Goal: Information Seeking & Learning: Learn about a topic

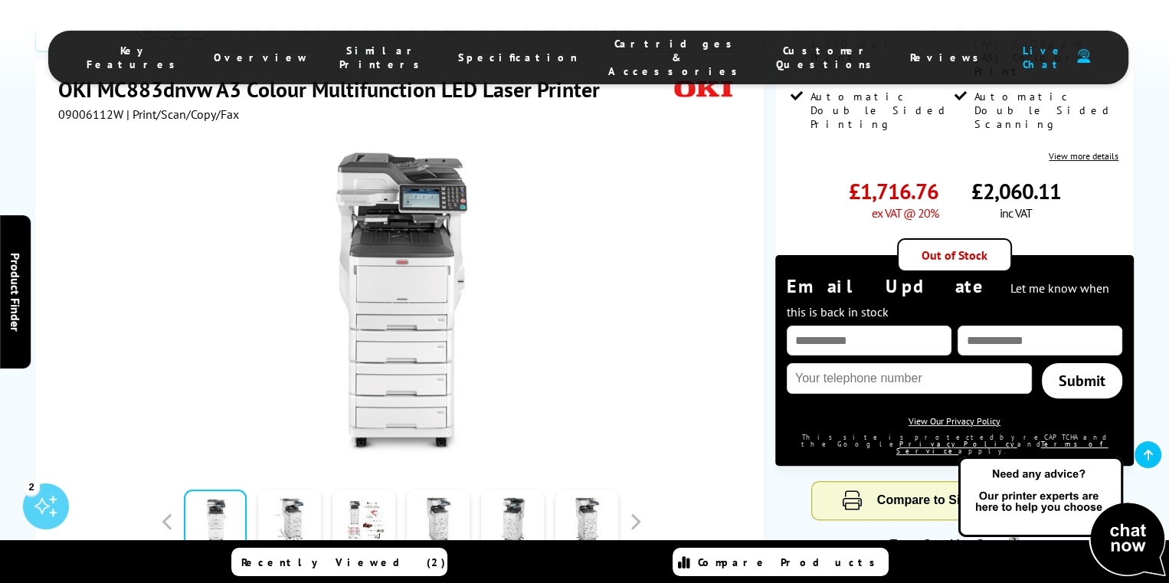
scroll to position [383, 0]
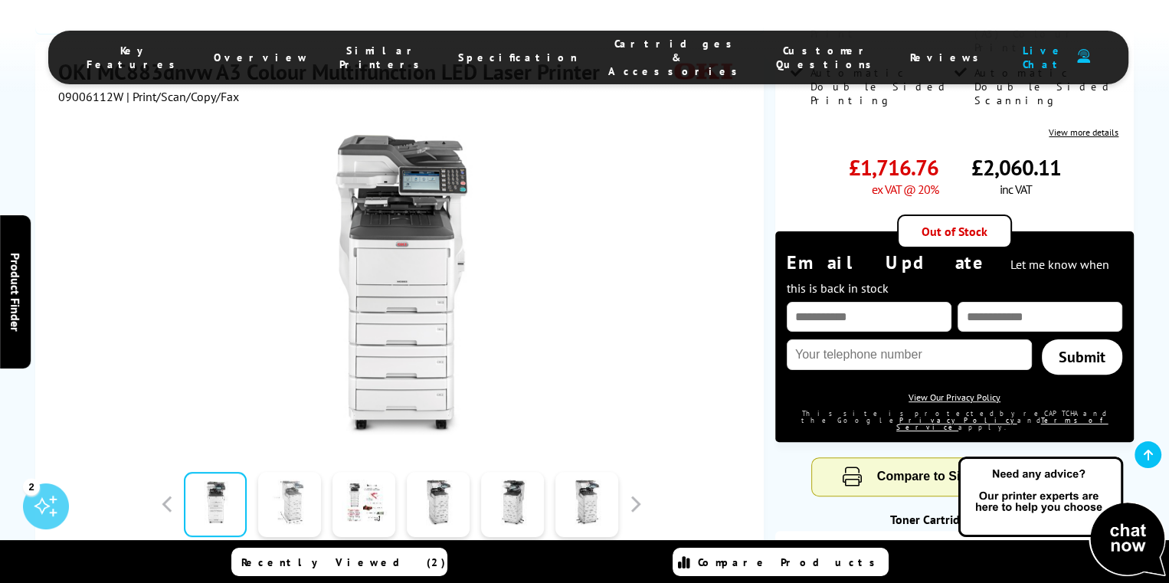
click at [270, 472] on link at bounding box center [289, 504] width 63 height 65
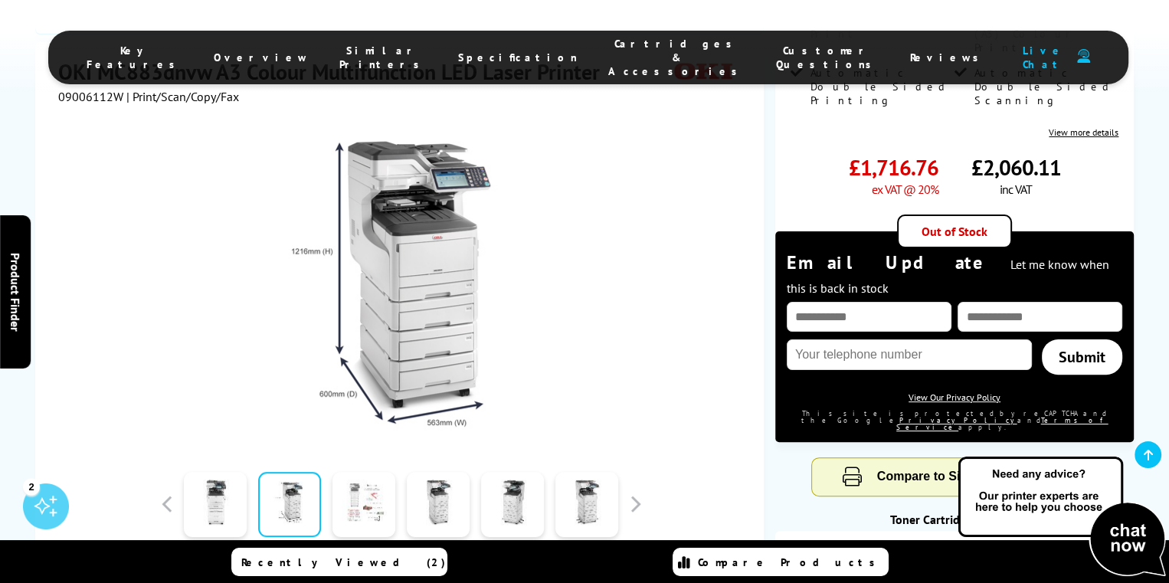
click at [354, 472] on link at bounding box center [363, 504] width 63 height 65
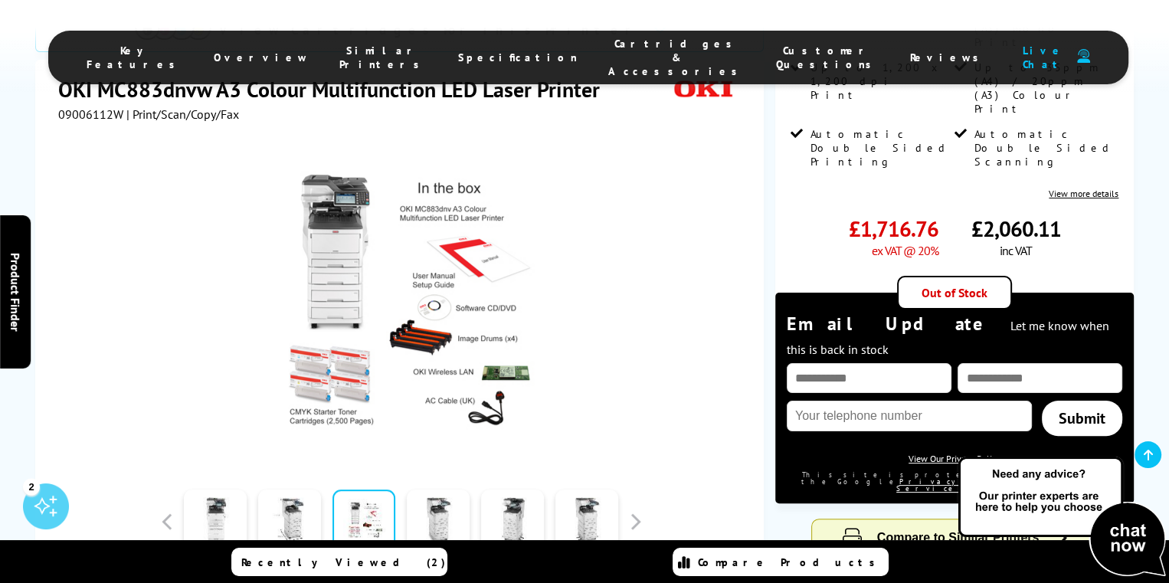
scroll to position [306, 0]
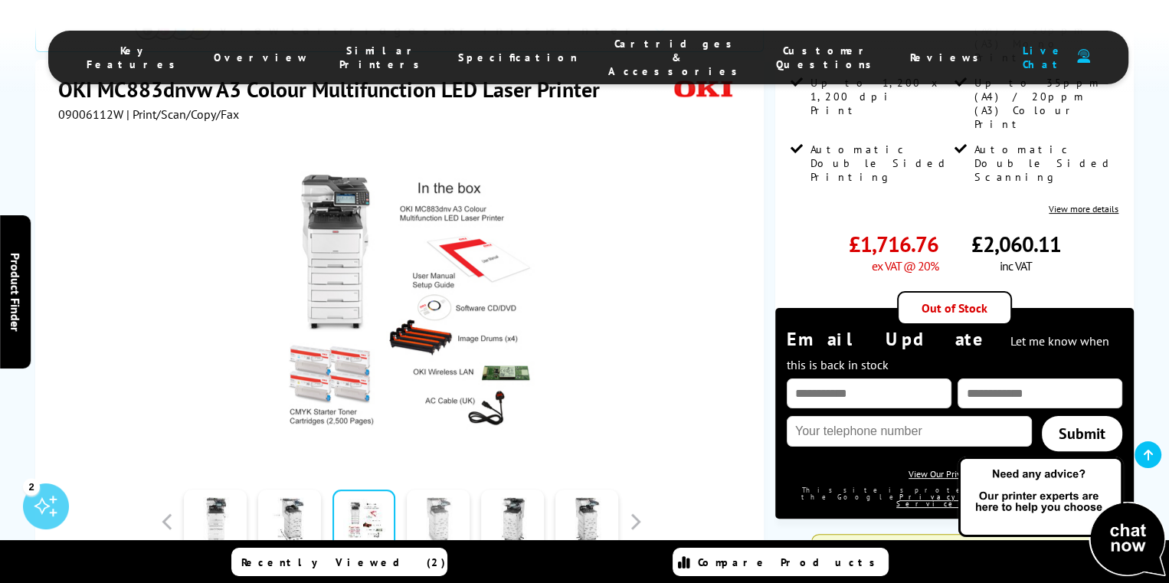
click at [433, 489] on link at bounding box center [438, 521] width 63 height 65
click at [463, 489] on link at bounding box center [438, 521] width 63 height 65
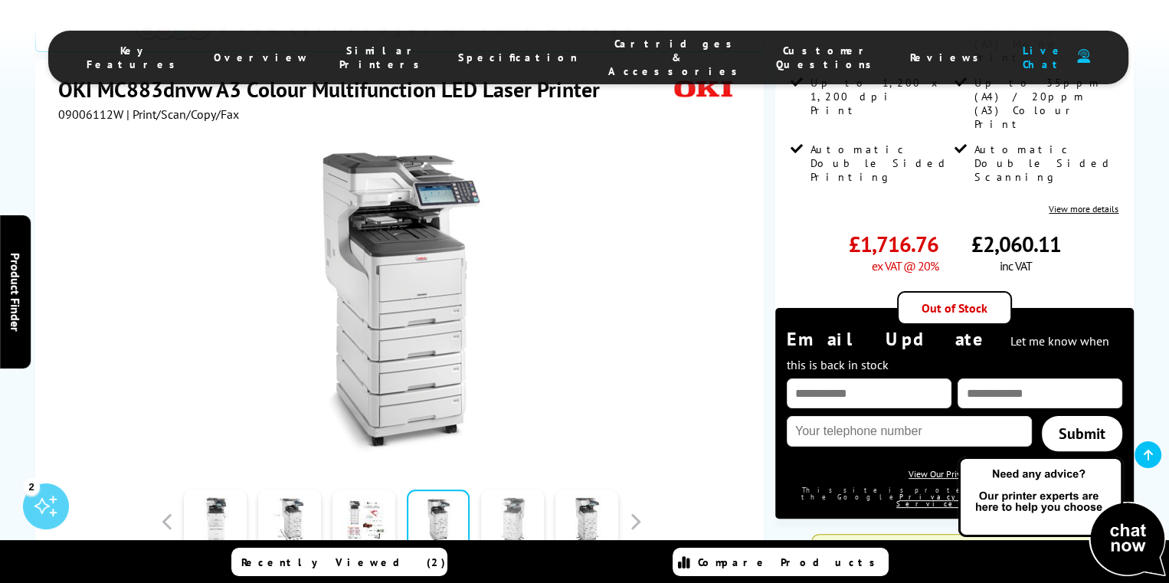
click at [511, 489] on link at bounding box center [512, 521] width 63 height 65
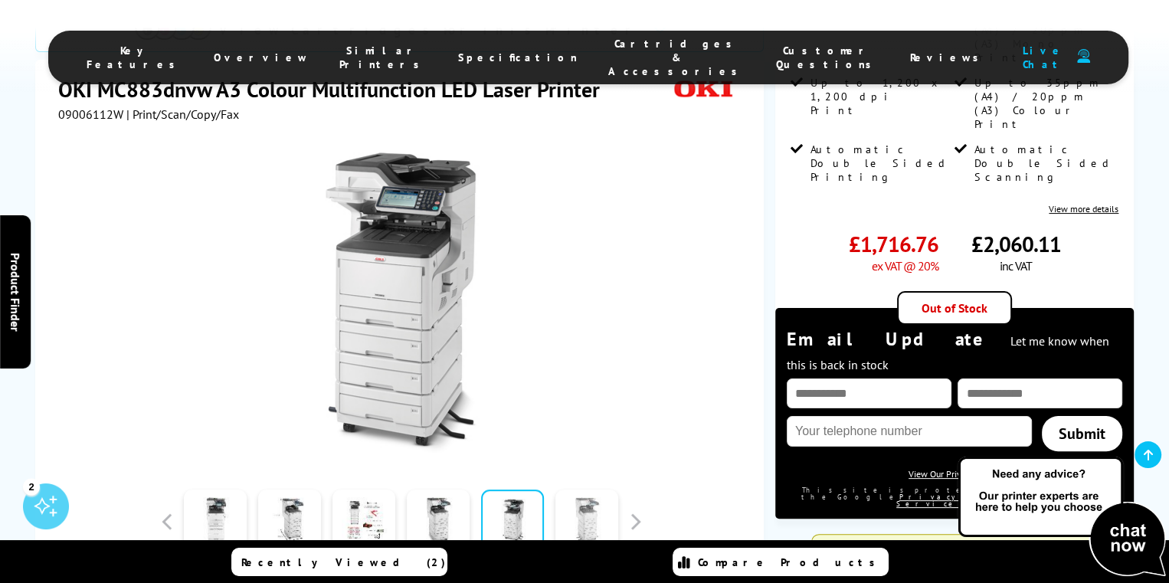
click at [558, 489] on link at bounding box center [586, 521] width 63 height 65
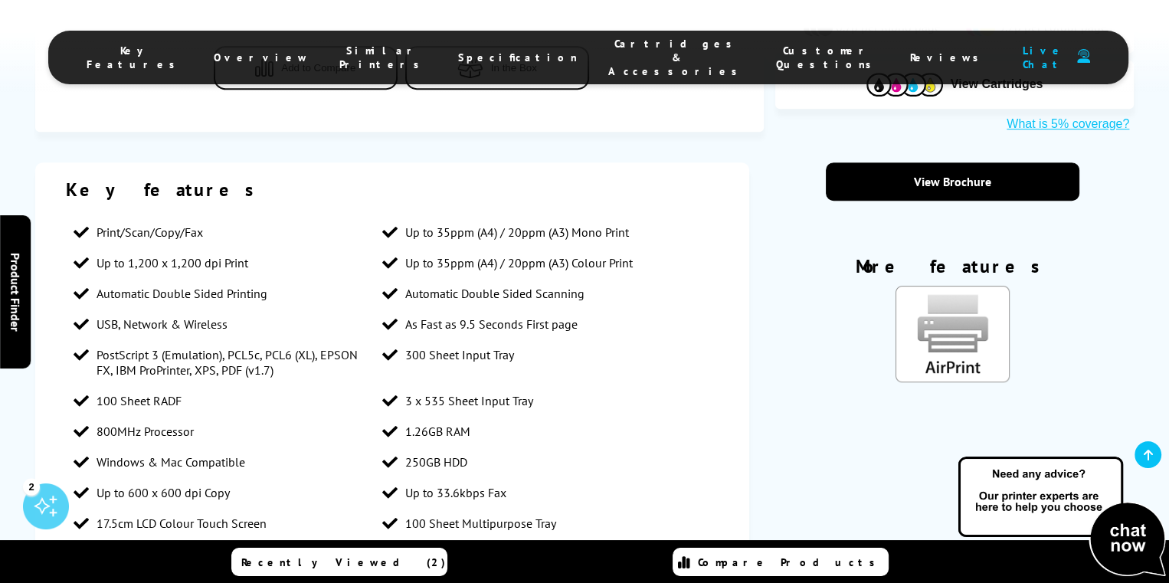
scroll to position [919, 0]
